Goal: Information Seeking & Learning: Learn about a topic

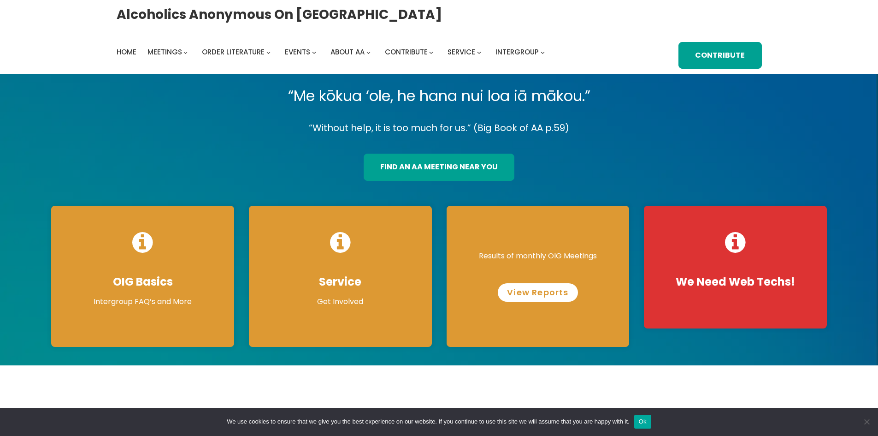
click at [539, 296] on link "View Reports" at bounding box center [538, 292] width 80 height 18
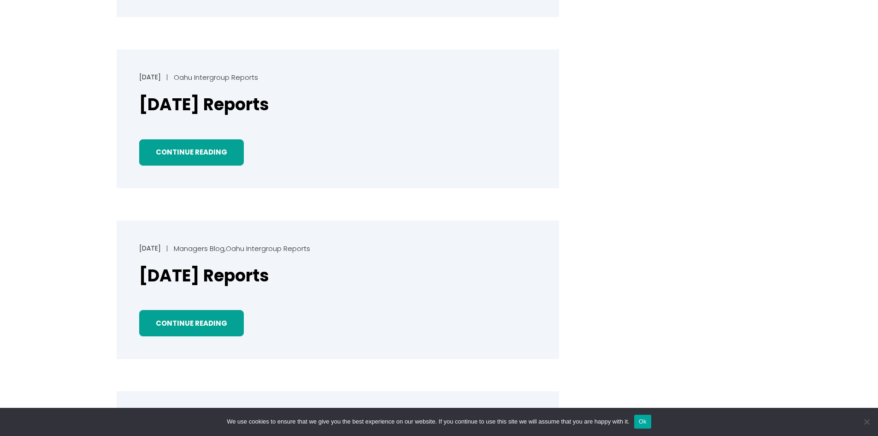
scroll to position [507, 0]
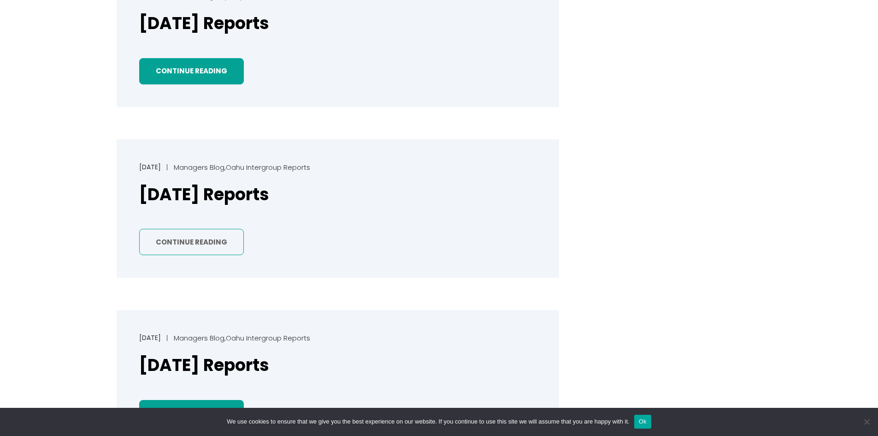
click at [178, 238] on link "Continue Reading" at bounding box center [191, 242] width 105 height 26
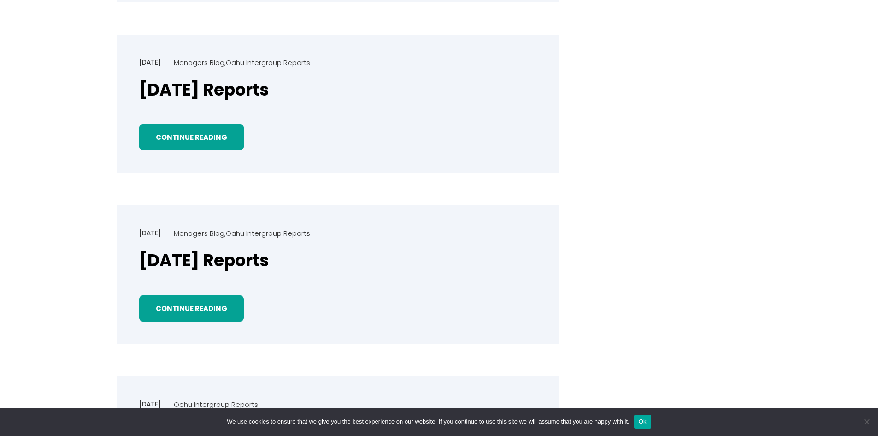
scroll to position [646, 0]
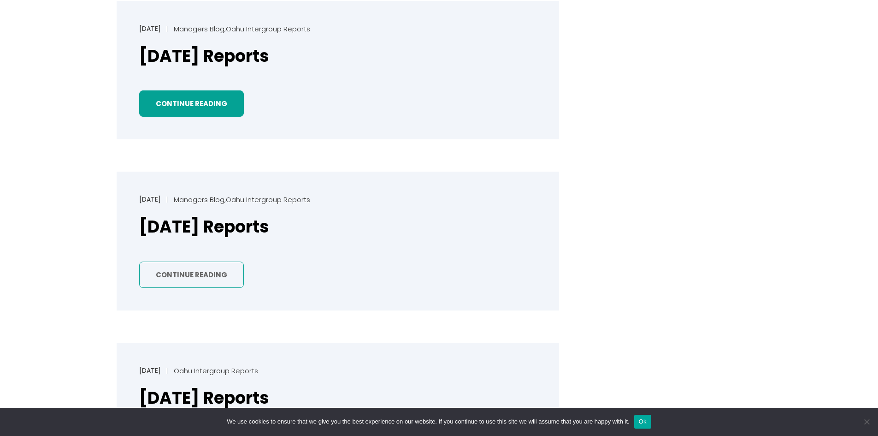
click at [204, 276] on link "Continue Reading" at bounding box center [191, 274] width 105 height 26
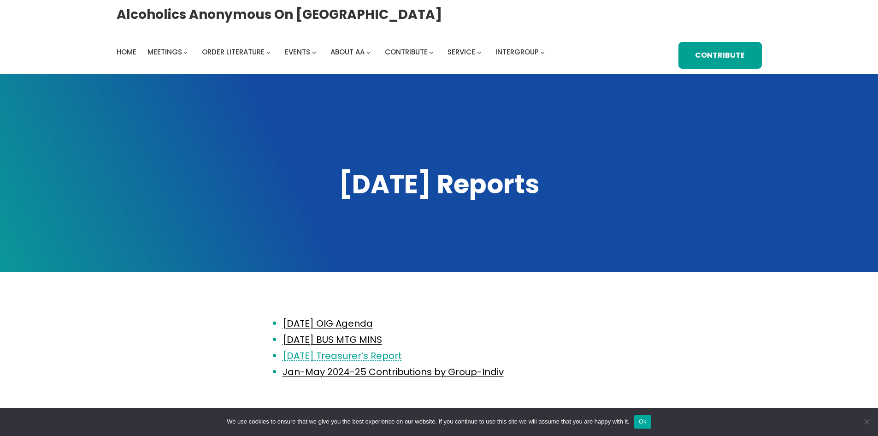
click at [318, 357] on link "June 2025 Treasurer’s Report" at bounding box center [342, 355] width 119 height 13
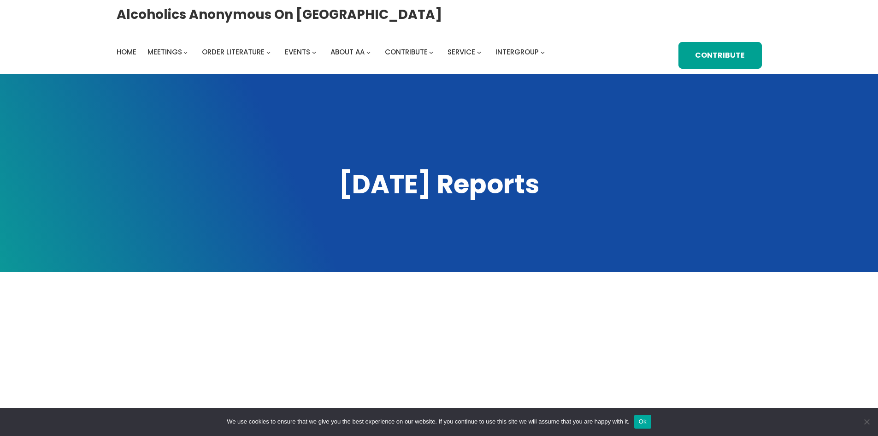
scroll to position [138, 0]
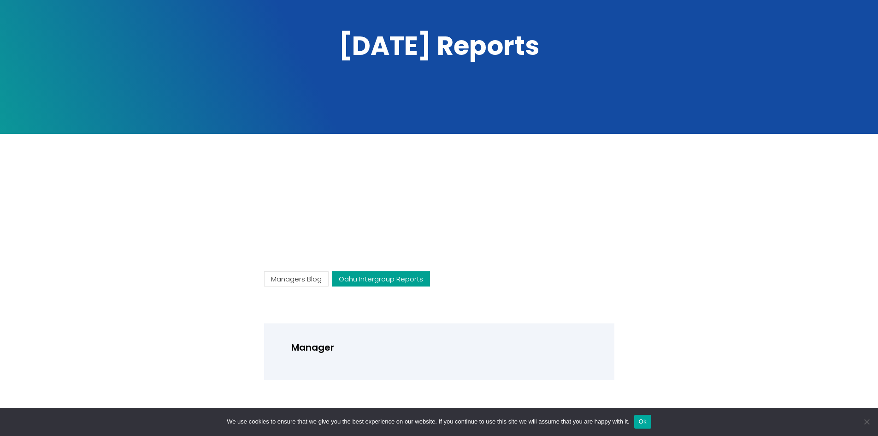
click at [395, 279] on link "Oahu Intergroup Reports" at bounding box center [381, 278] width 98 height 15
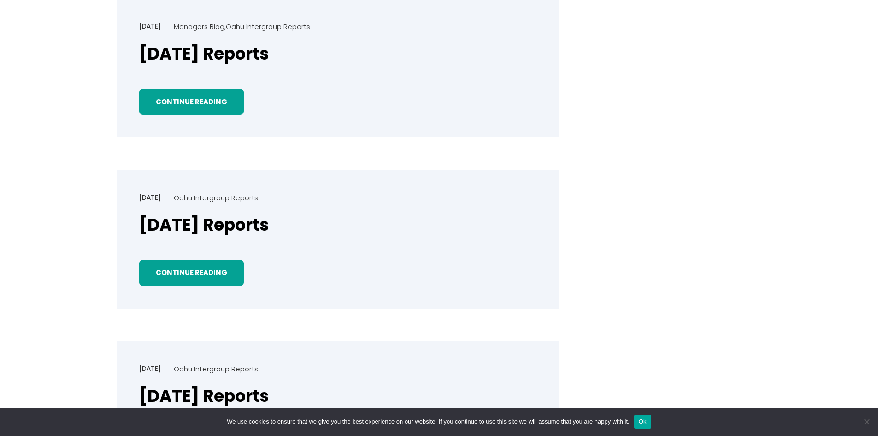
scroll to position [876, 0]
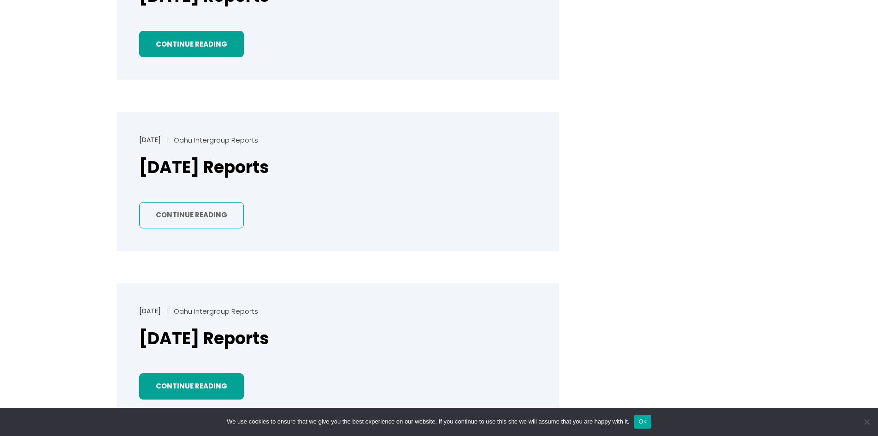
click at [184, 219] on link "Continue Reading" at bounding box center [191, 215] width 105 height 26
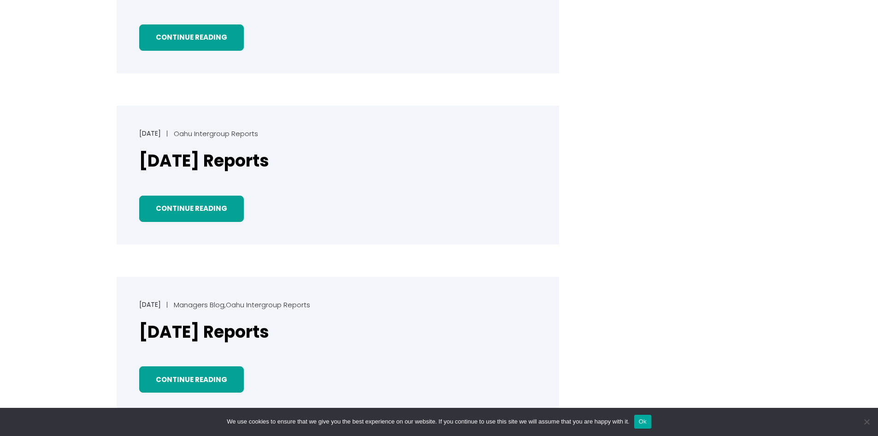
scroll to position [369, 0]
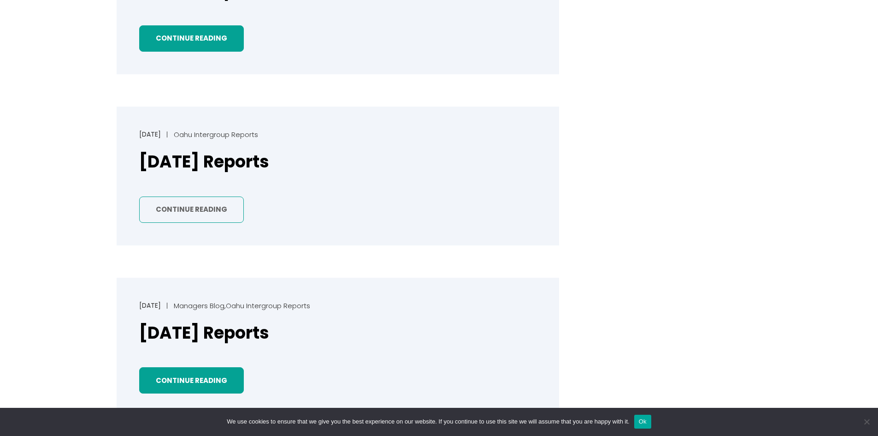
click at [177, 213] on link "Continue Reading" at bounding box center [191, 209] width 105 height 26
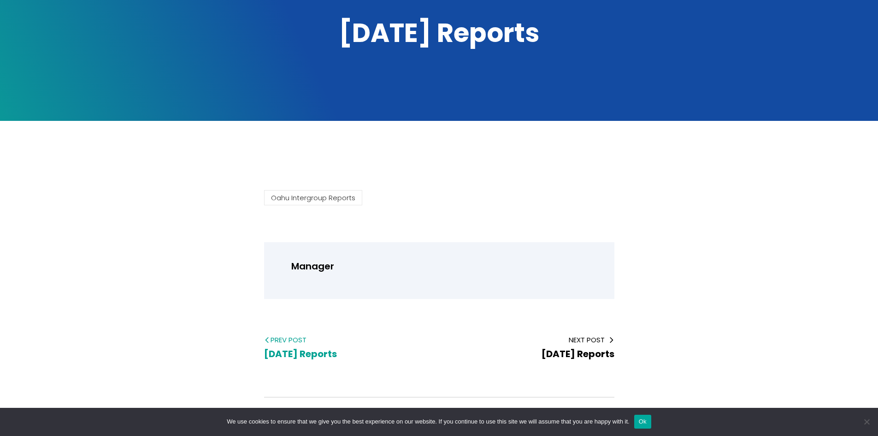
scroll to position [184, 0]
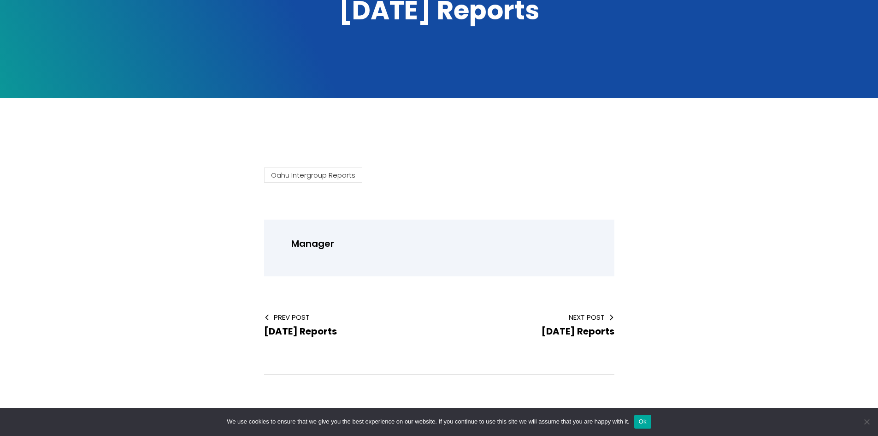
scroll to position [46, 0]
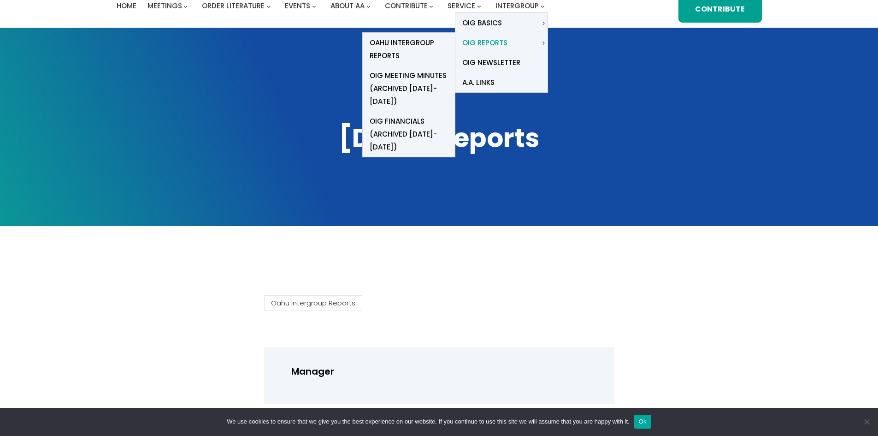
click at [487, 41] on span "OIG Reports" at bounding box center [484, 42] width 45 height 13
click at [476, 42] on span "OIG Reports" at bounding box center [484, 42] width 45 height 13
click at [397, 115] on span "OIG Financials (Archived [DATE]-[DATE])" at bounding box center [409, 134] width 78 height 39
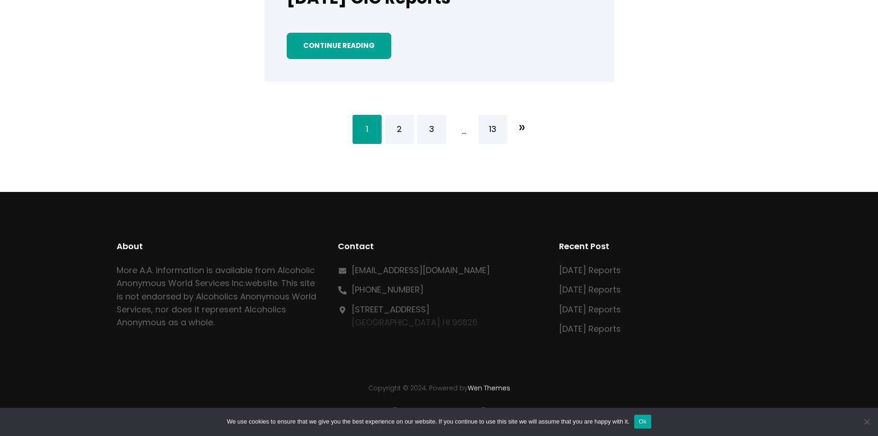
scroll to position [1906, 0]
click at [492, 125] on link "13" at bounding box center [493, 129] width 29 height 29
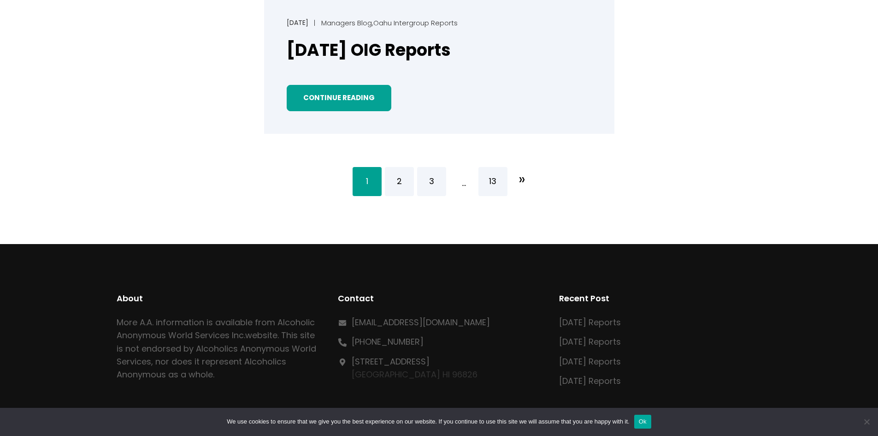
scroll to position [1891, 0]
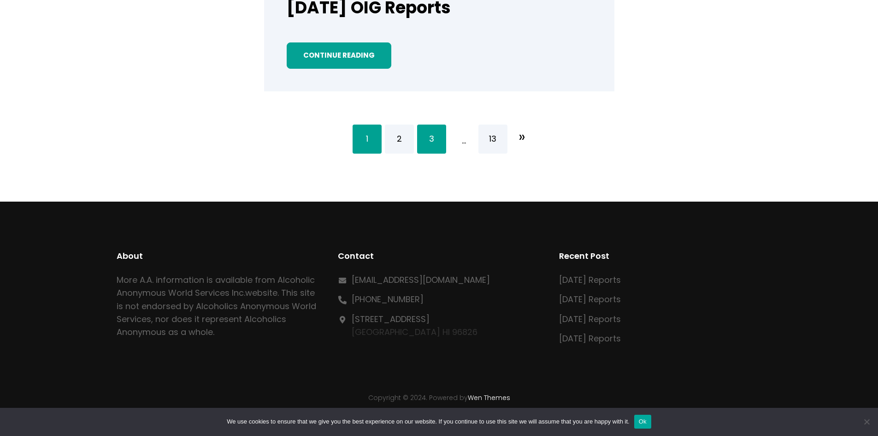
click at [426, 145] on link "3" at bounding box center [431, 139] width 29 height 29
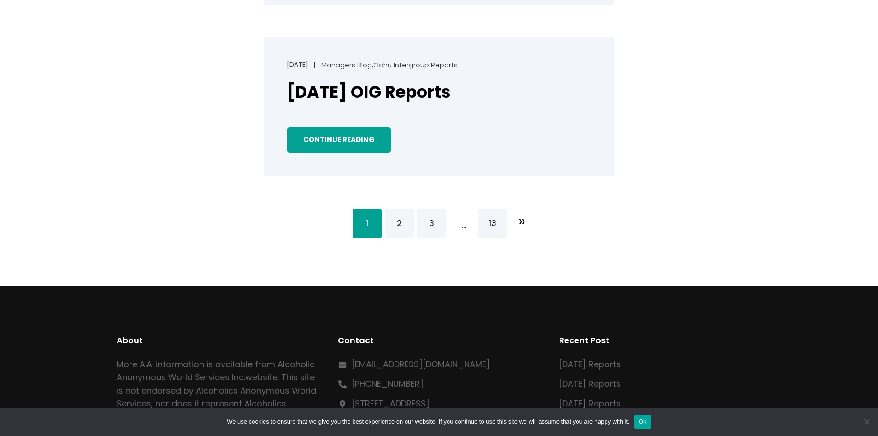
scroll to position [1844, 0]
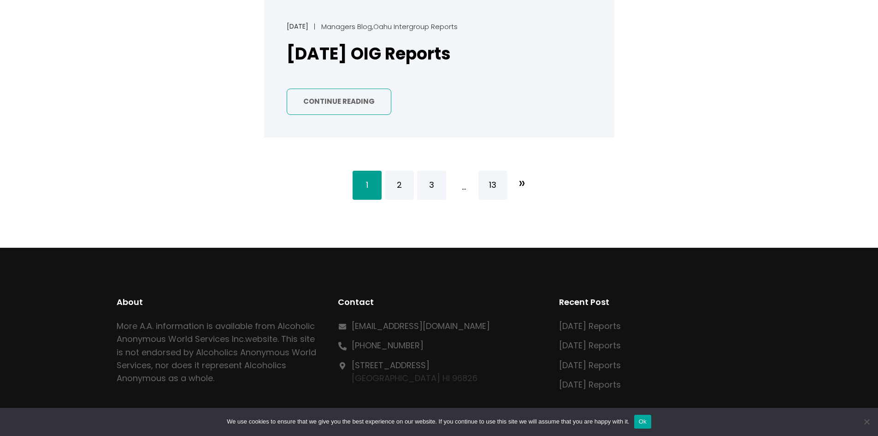
click at [344, 109] on link "Continue Reading" at bounding box center [339, 102] width 105 height 26
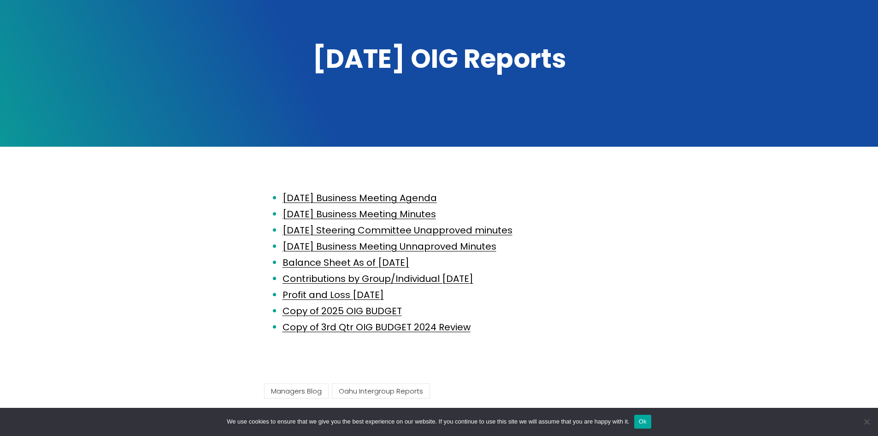
scroll to position [138, 0]
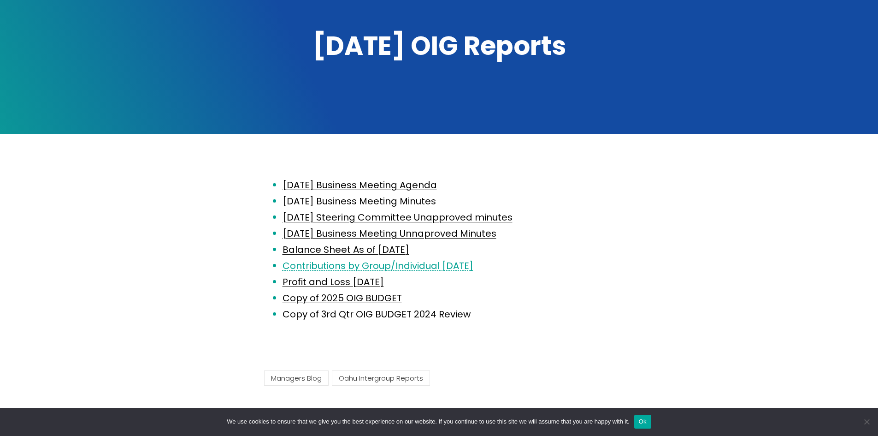
click at [403, 267] on link "Contributions by Group/Individual [DATE]" at bounding box center [378, 265] width 191 height 13
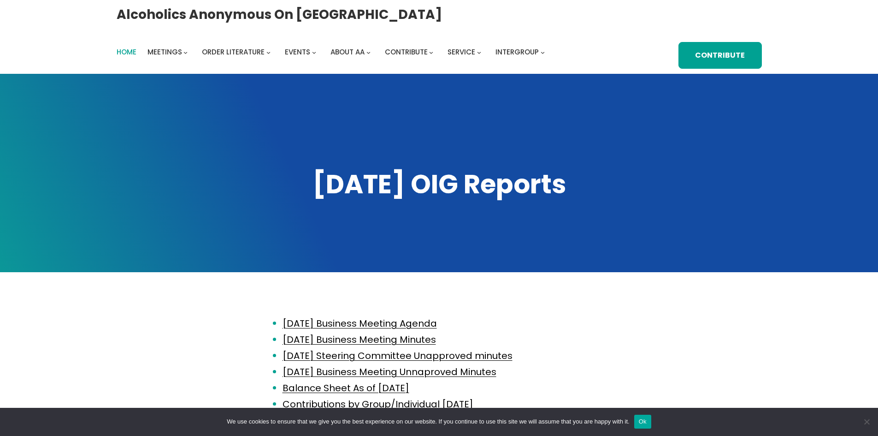
click at [125, 51] on span "Home" at bounding box center [127, 52] width 20 height 10
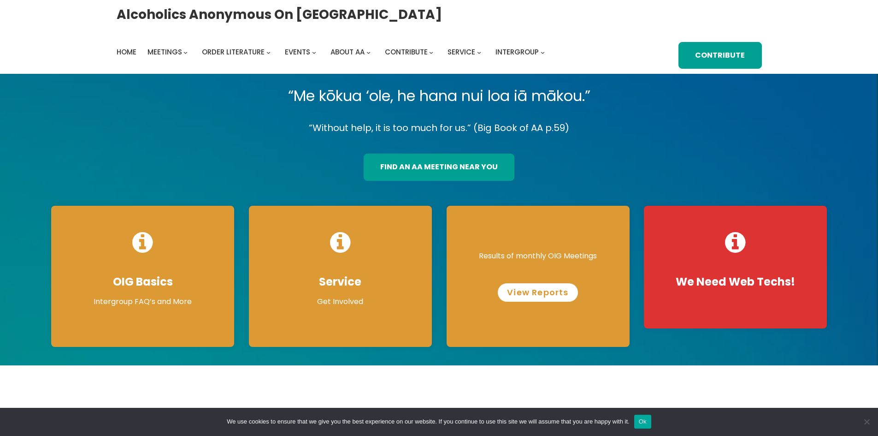
click at [544, 294] on link "View Reports" at bounding box center [538, 292] width 80 height 18
click at [532, 283] on p "View Reports" at bounding box center [538, 288] width 165 height 25
click at [527, 292] on link "View Reports" at bounding box center [538, 292] width 80 height 18
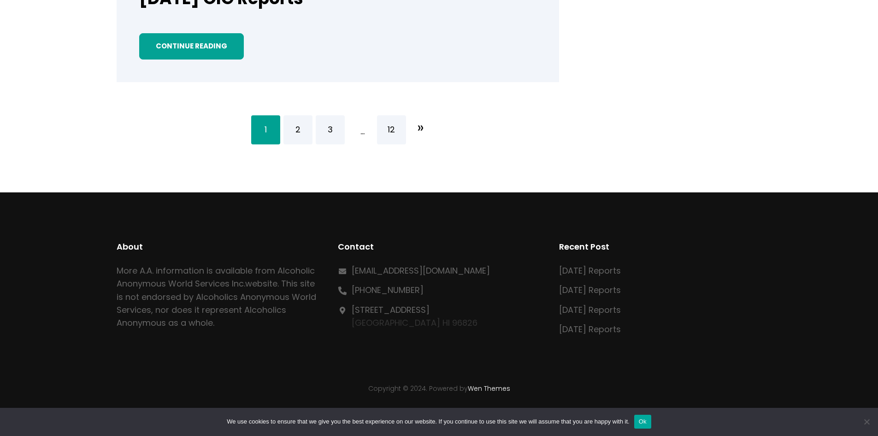
scroll to position [1906, 0]
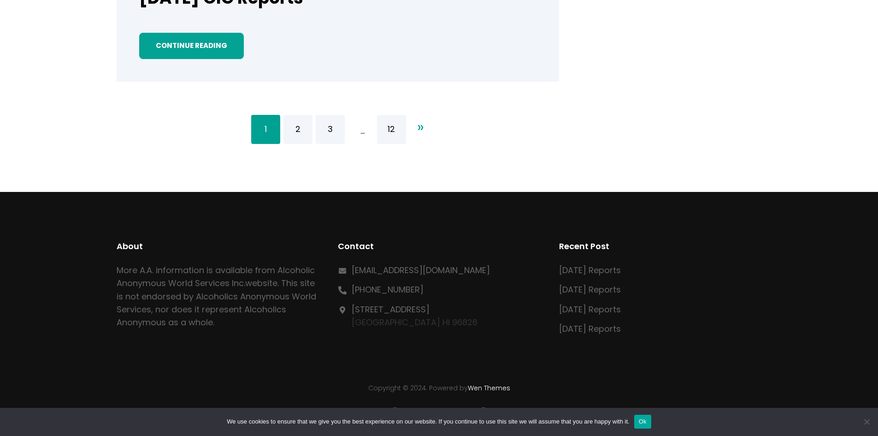
click at [421, 123] on span "»" at bounding box center [420, 127] width 7 height 26
click at [422, 122] on span "»" at bounding box center [420, 127] width 7 height 26
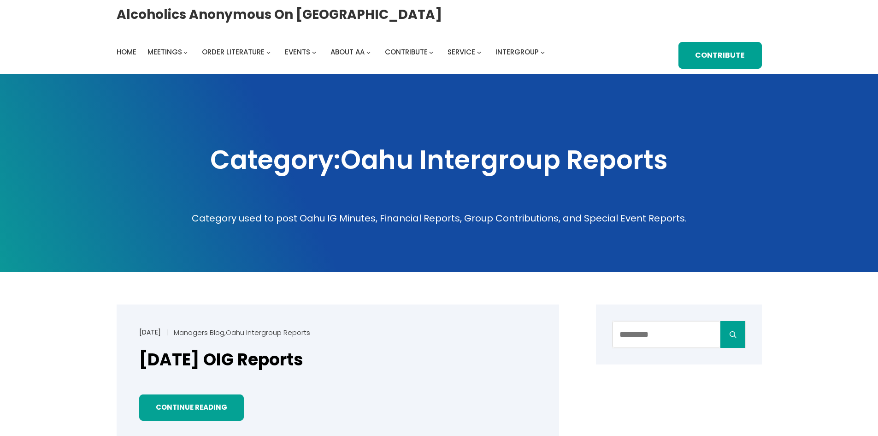
click at [422, 122] on span at bounding box center [439, 173] width 878 height 198
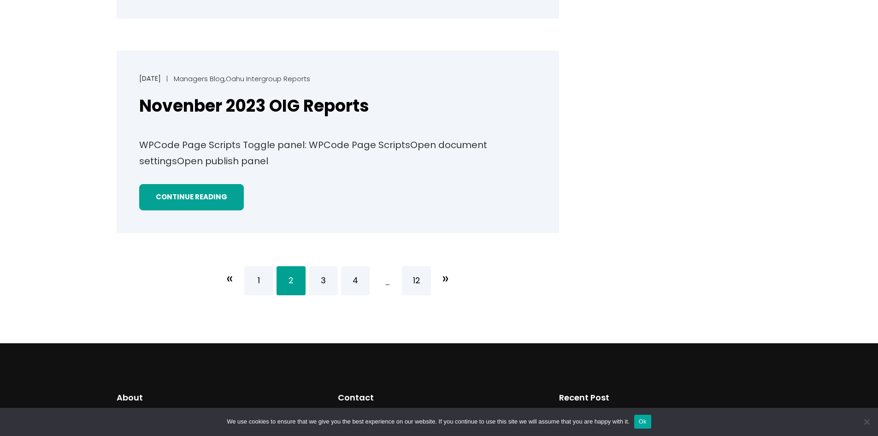
scroll to position [1798, 0]
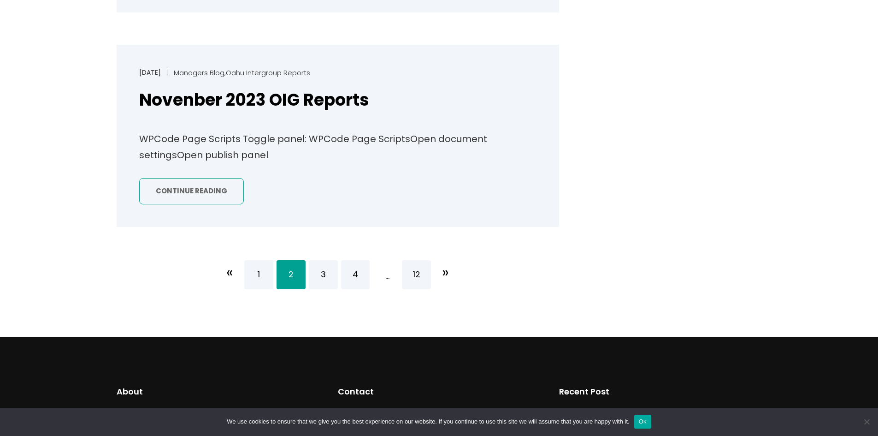
click at [199, 186] on link "Continue Reading" at bounding box center [191, 191] width 105 height 26
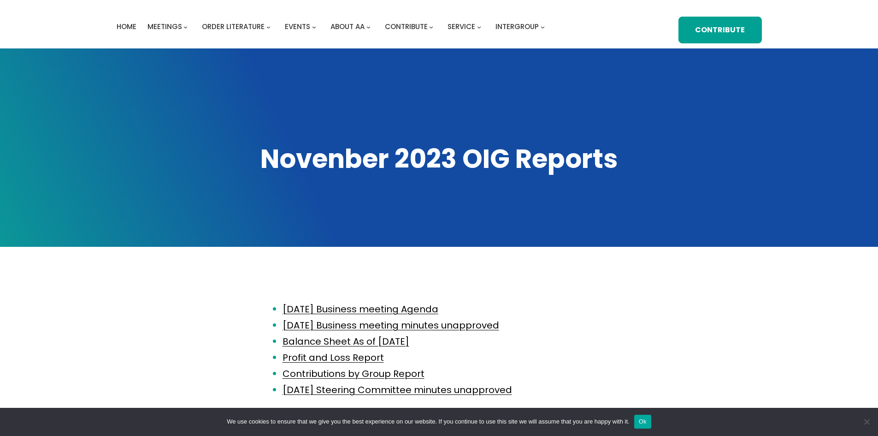
scroll to position [46, 0]
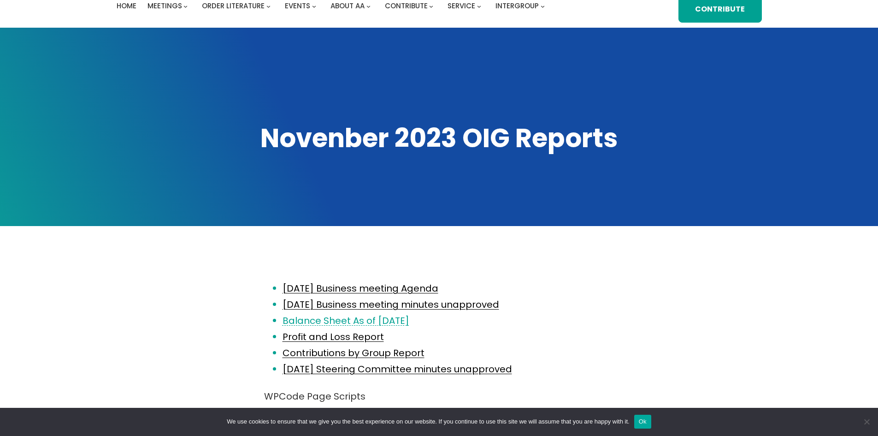
click at [362, 323] on link "Balance Sheet As of October 31 2023" at bounding box center [346, 320] width 127 height 13
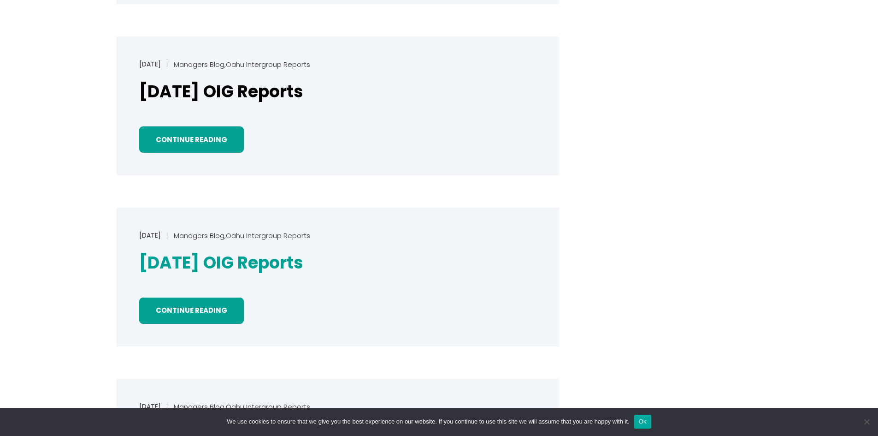
scroll to position [1522, 0]
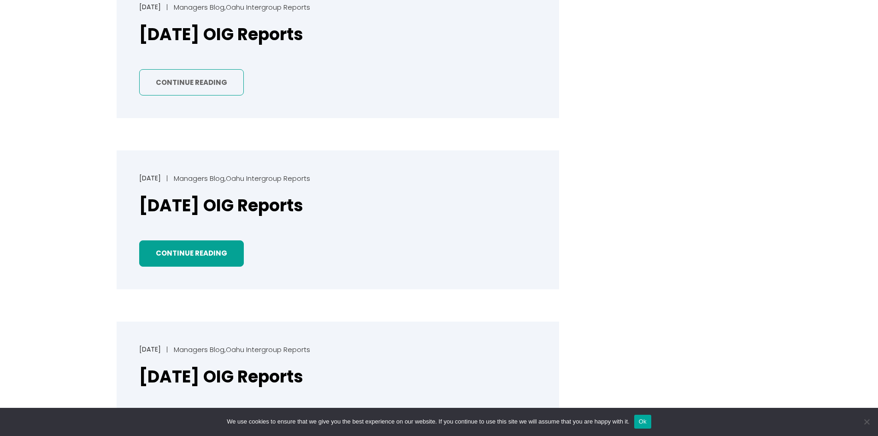
click at [188, 85] on link "Continue Reading" at bounding box center [191, 82] width 105 height 26
click at [205, 81] on link "Continue Reading" at bounding box center [191, 82] width 105 height 26
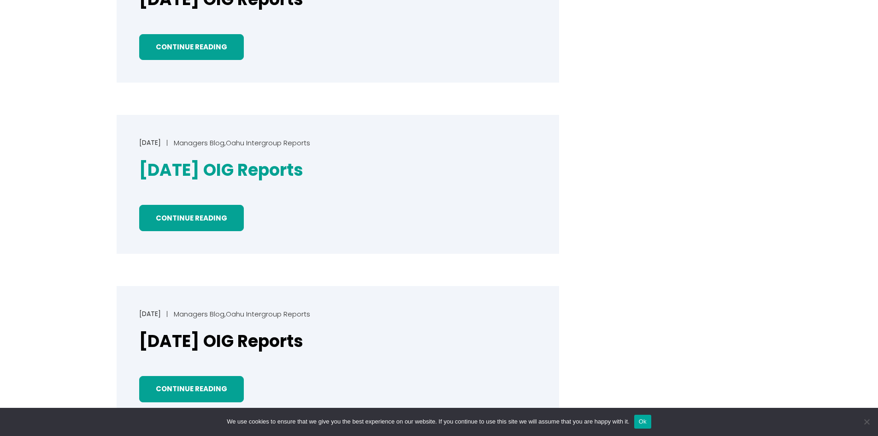
scroll to position [1337, 0]
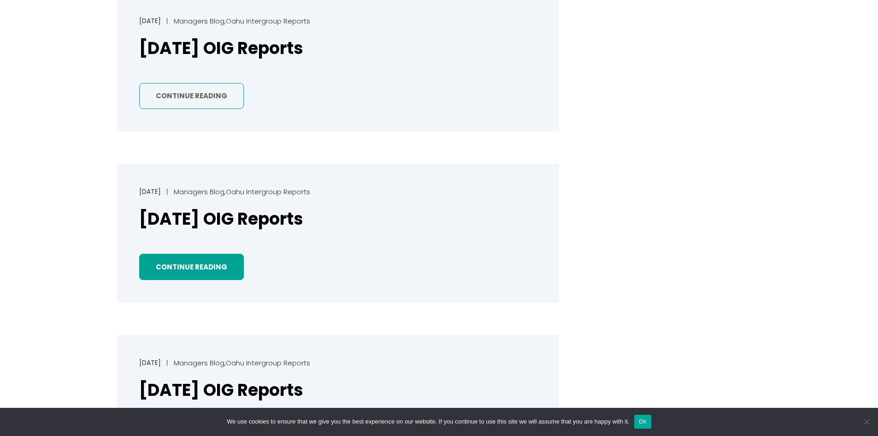
click at [194, 94] on link "Continue Reading" at bounding box center [191, 96] width 105 height 26
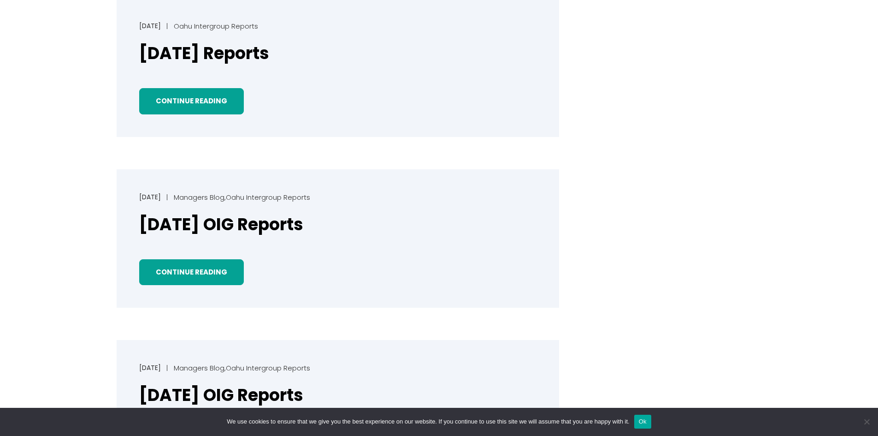
scroll to position [1153, 0]
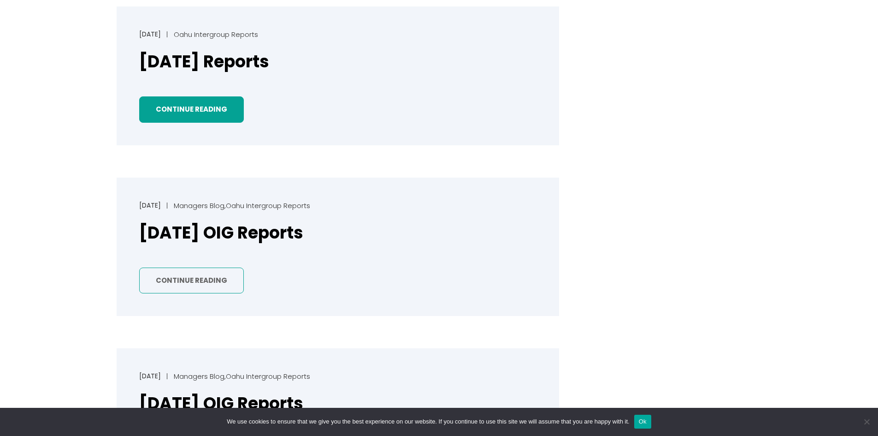
click at [202, 278] on link "Continue Reading" at bounding box center [191, 280] width 105 height 26
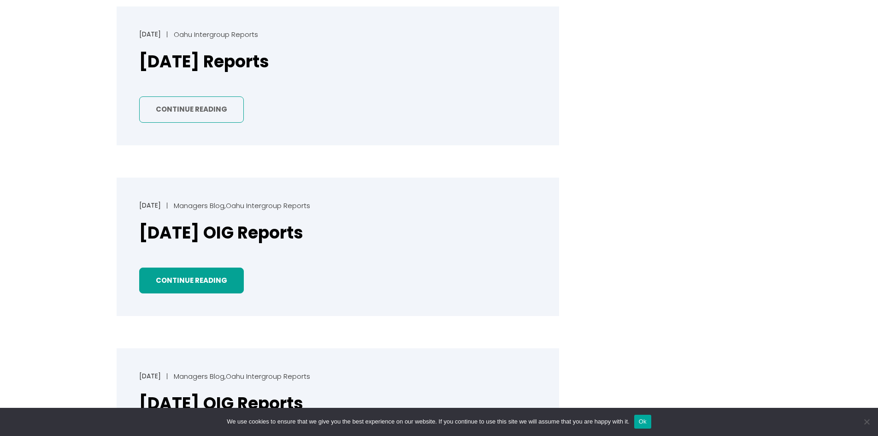
click at [194, 109] on link "Continue Reading" at bounding box center [191, 109] width 105 height 26
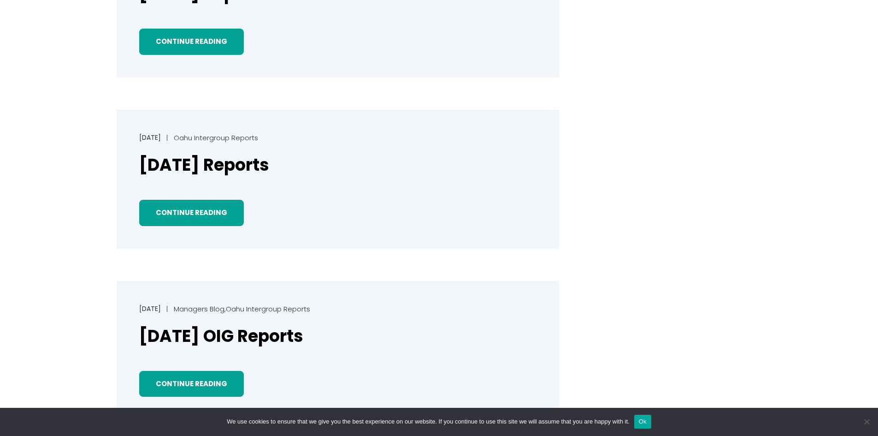
scroll to position [968, 0]
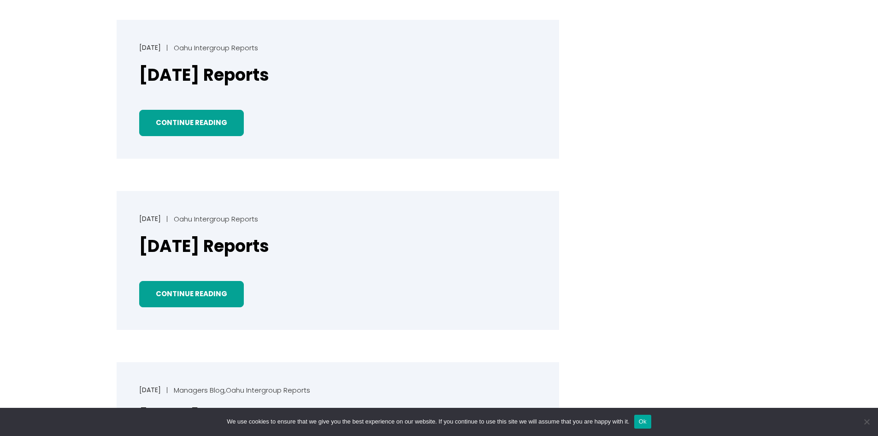
click at [208, 110] on p "Continue Reading" at bounding box center [337, 121] width 397 height 30
click at [209, 119] on link "Continue Reading" at bounding box center [191, 123] width 105 height 26
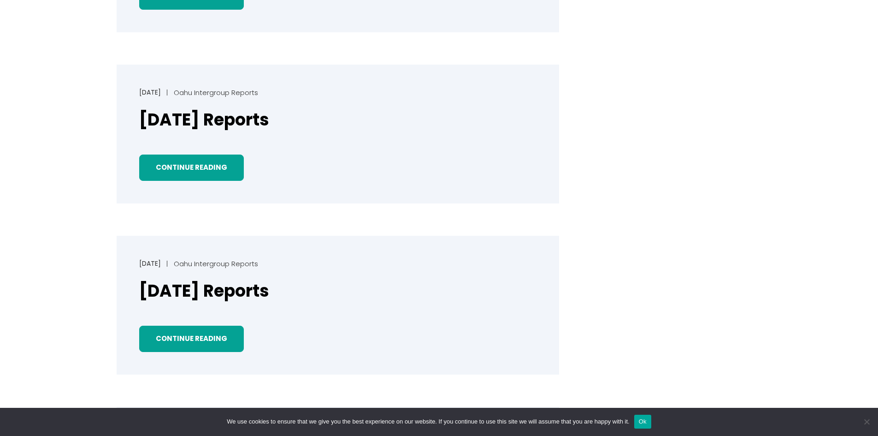
scroll to position [784, 0]
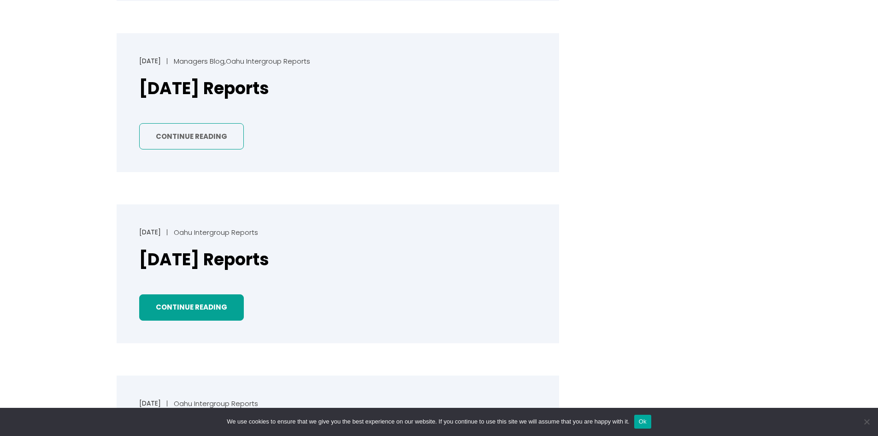
click at [211, 131] on link "Continue Reading" at bounding box center [191, 136] width 105 height 26
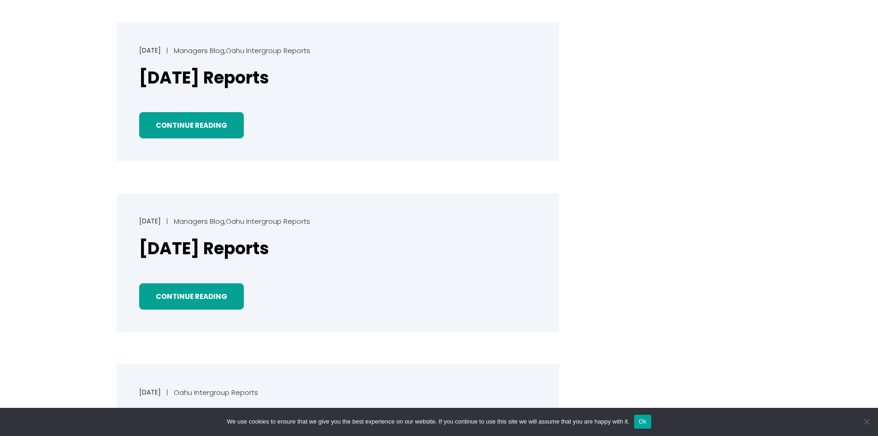
scroll to position [599, 0]
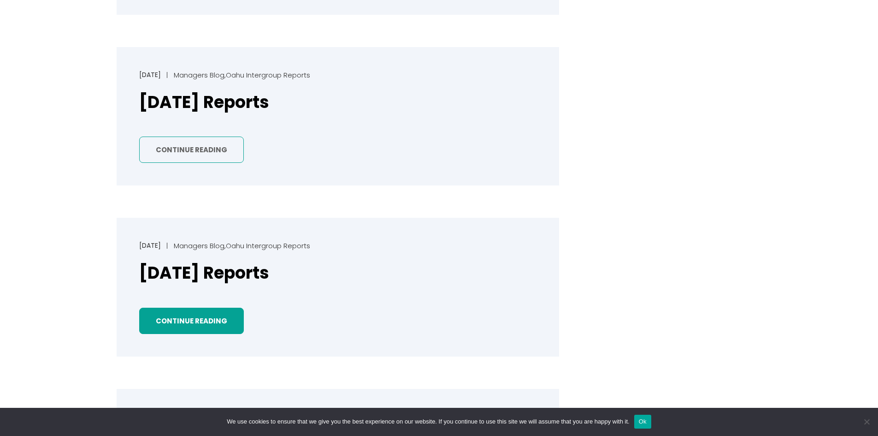
click at [200, 140] on link "Continue Reading" at bounding box center [191, 149] width 105 height 26
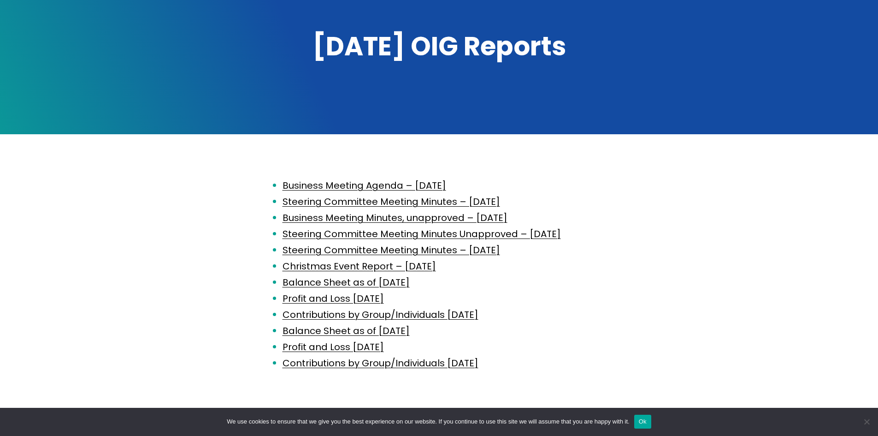
scroll to position [138, 0]
click at [402, 288] on link "Balance Sheet as of November 30, 2024" at bounding box center [346, 281] width 127 height 13
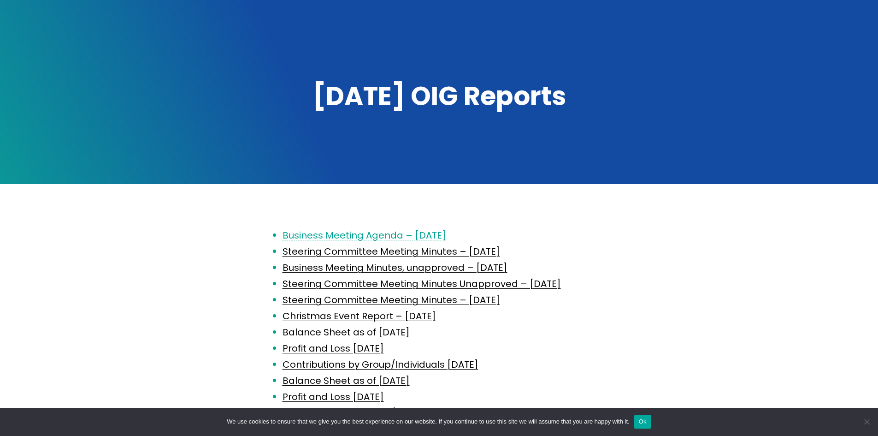
scroll to position [92, 0]
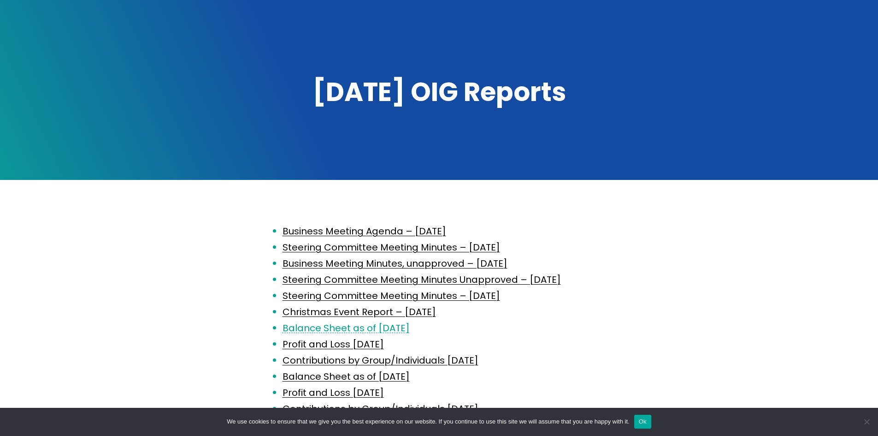
click at [409, 334] on link "Balance Sheet as of [DATE]" at bounding box center [346, 327] width 127 height 13
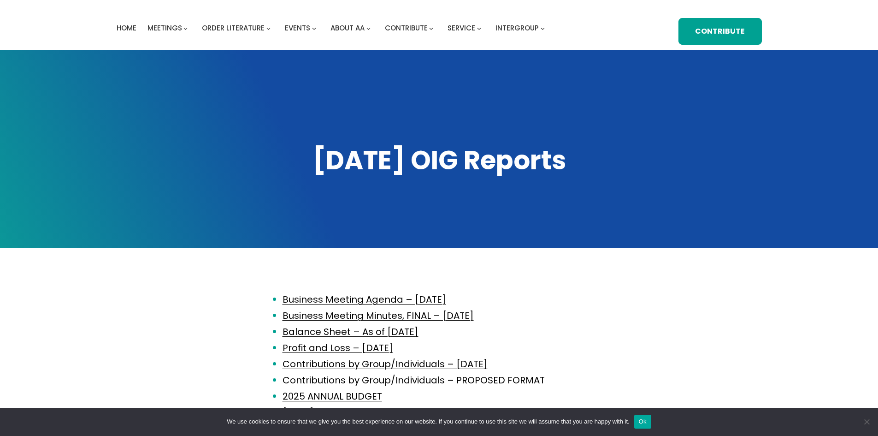
scroll to position [46, 0]
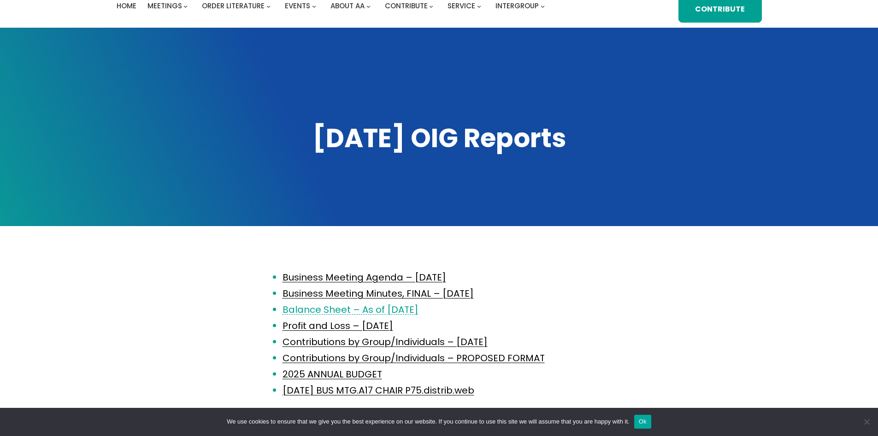
click at [399, 310] on link "Balance Sheet – As of [DATE]" at bounding box center [351, 309] width 136 height 13
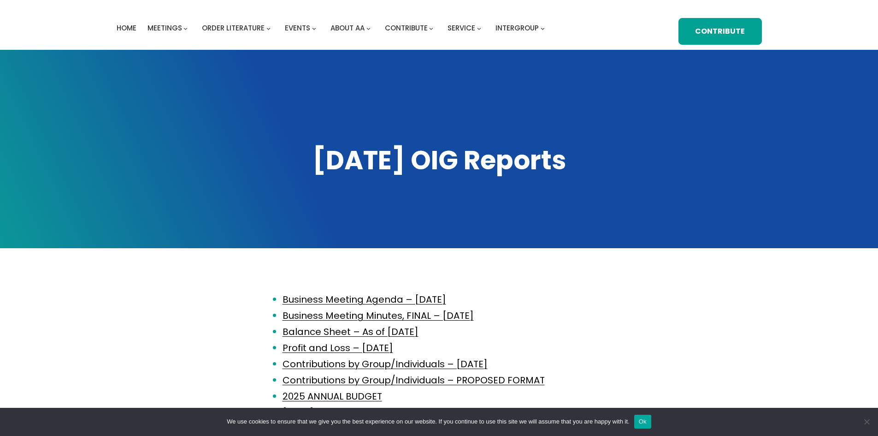
scroll to position [46, 0]
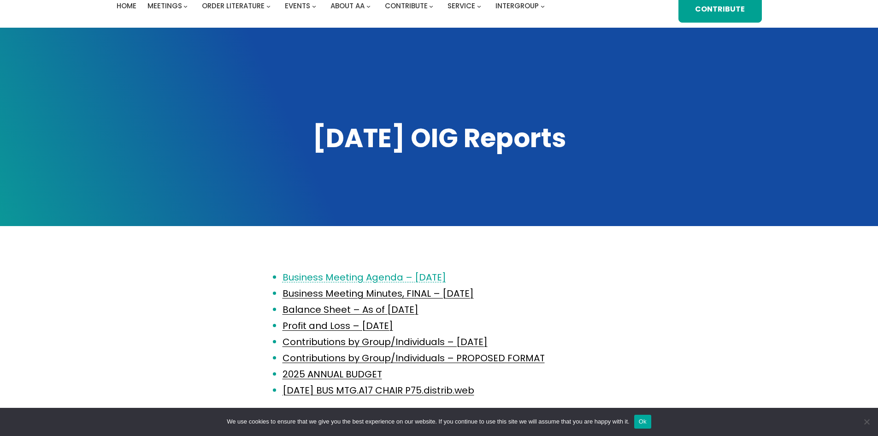
click at [379, 279] on link "Business Meeting Agenda – Wednesday, February 12, 2025" at bounding box center [365, 277] width 164 height 13
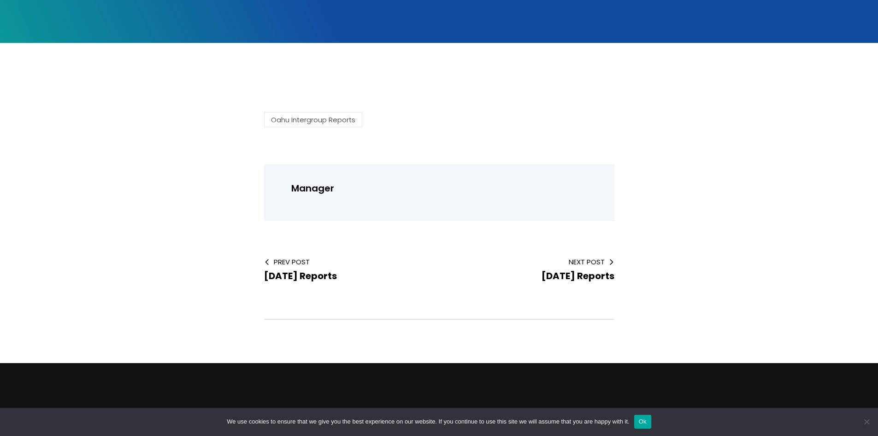
scroll to position [231, 0]
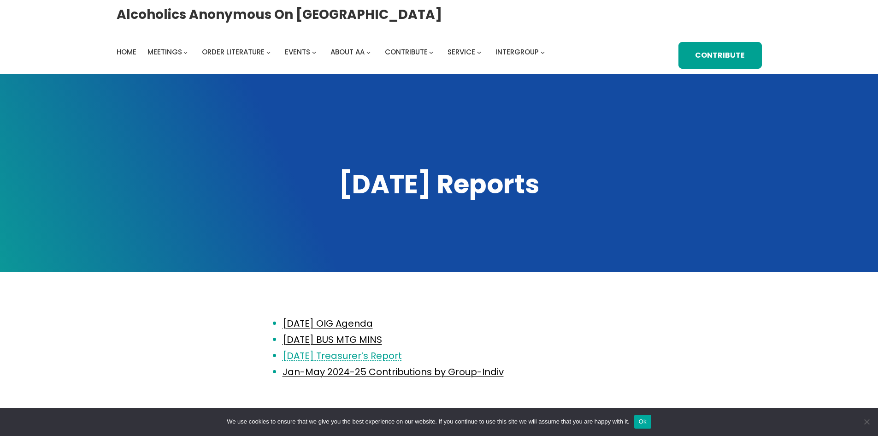
click at [376, 353] on link "[DATE] Treasurer’s Report" at bounding box center [342, 355] width 119 height 13
